Goal: Task Accomplishment & Management: Manage account settings

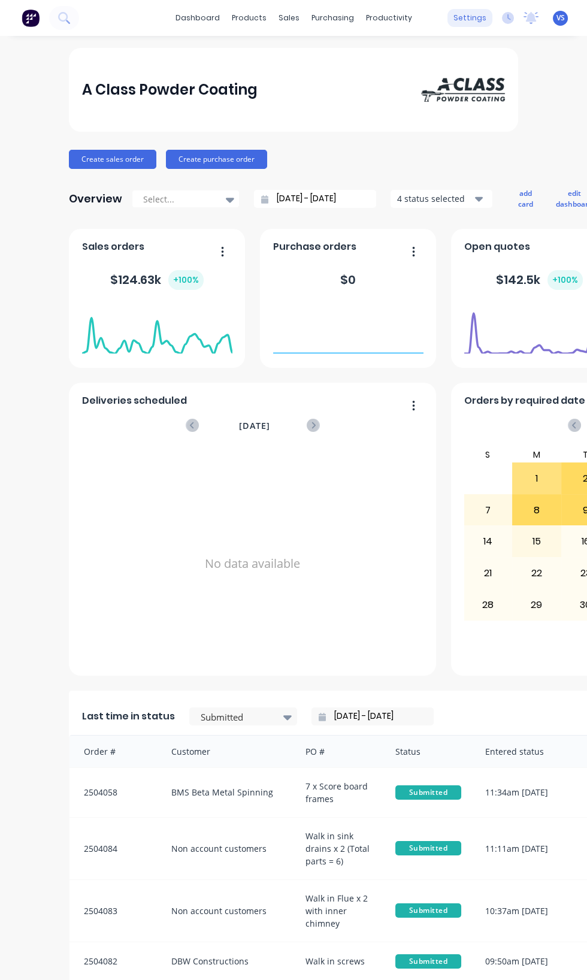
click at [471, 18] on div "settings" at bounding box center [469, 18] width 45 height 18
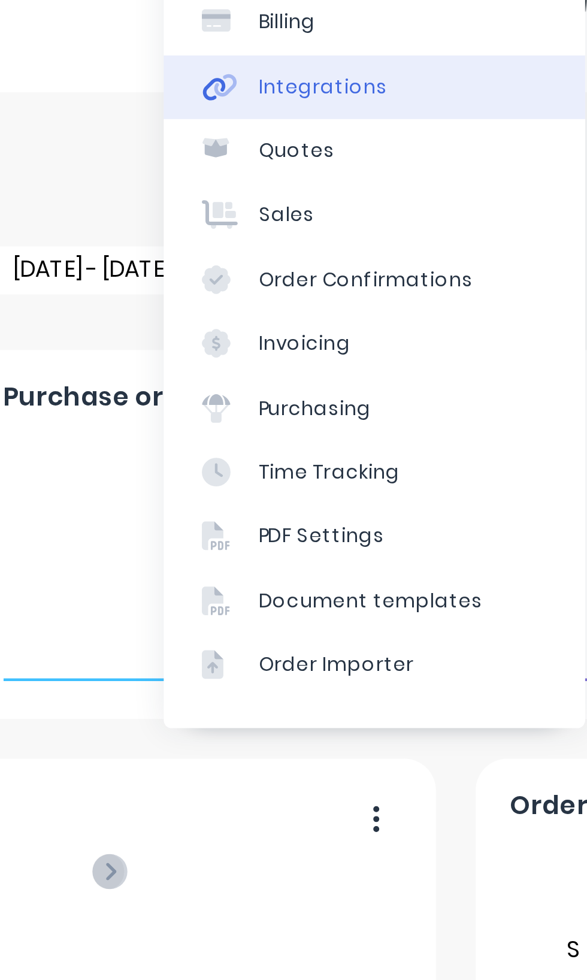
click at [400, 138] on link "Integrations" at bounding box center [413, 130] width 159 height 24
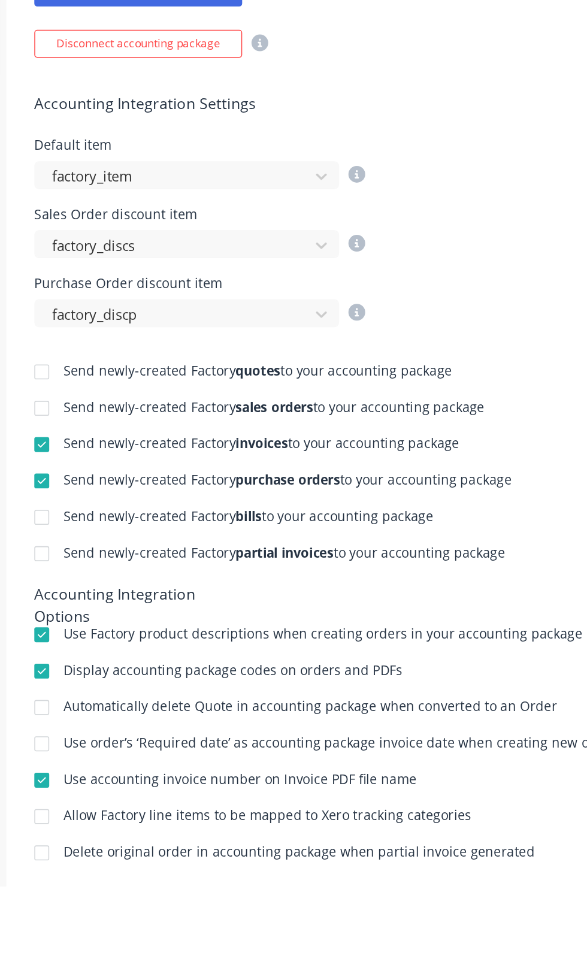
scroll to position [20, 0]
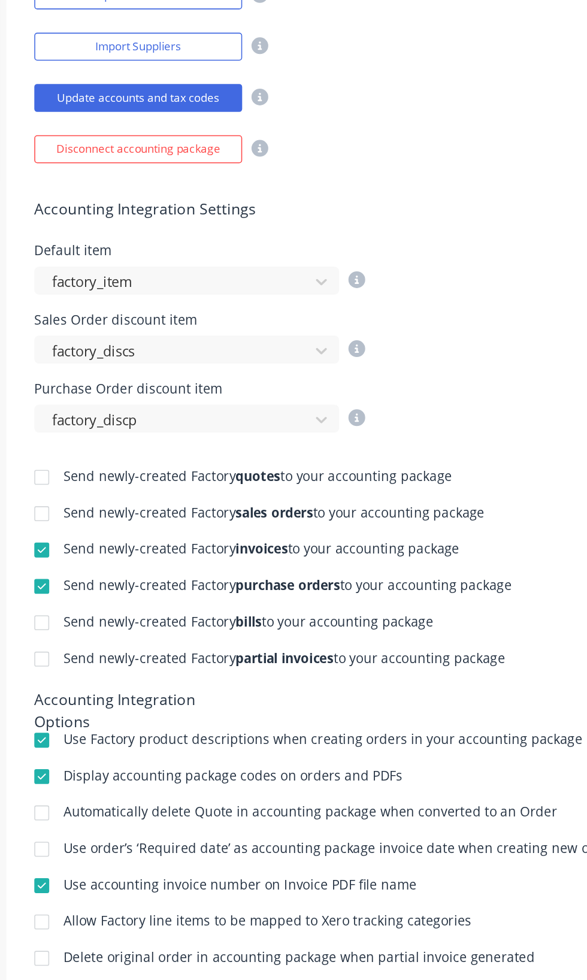
click at [174, 731] on div at bounding box center [178, 743] width 24 height 24
click at [183, 754] on div at bounding box center [178, 766] width 24 height 24
click at [177, 731] on div at bounding box center [178, 743] width 24 height 24
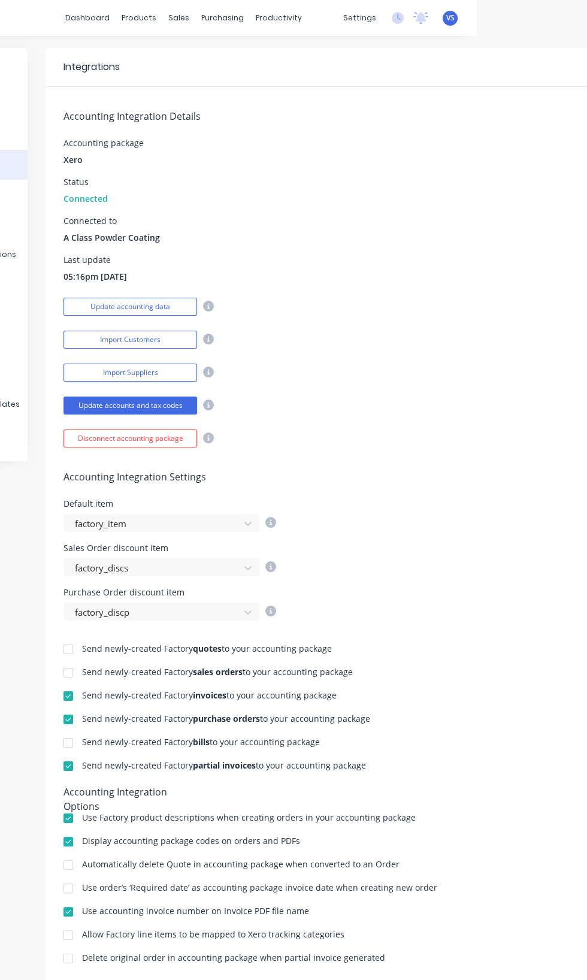
scroll to position [0, 0]
